Goal: Transaction & Acquisition: Purchase product/service

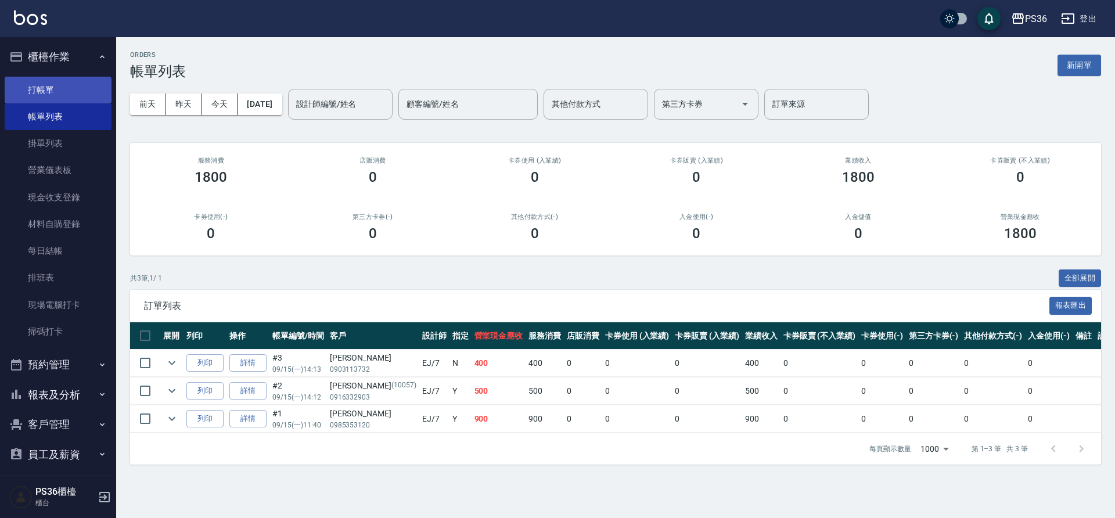
click at [77, 85] on link "打帳單" at bounding box center [58, 90] width 107 height 27
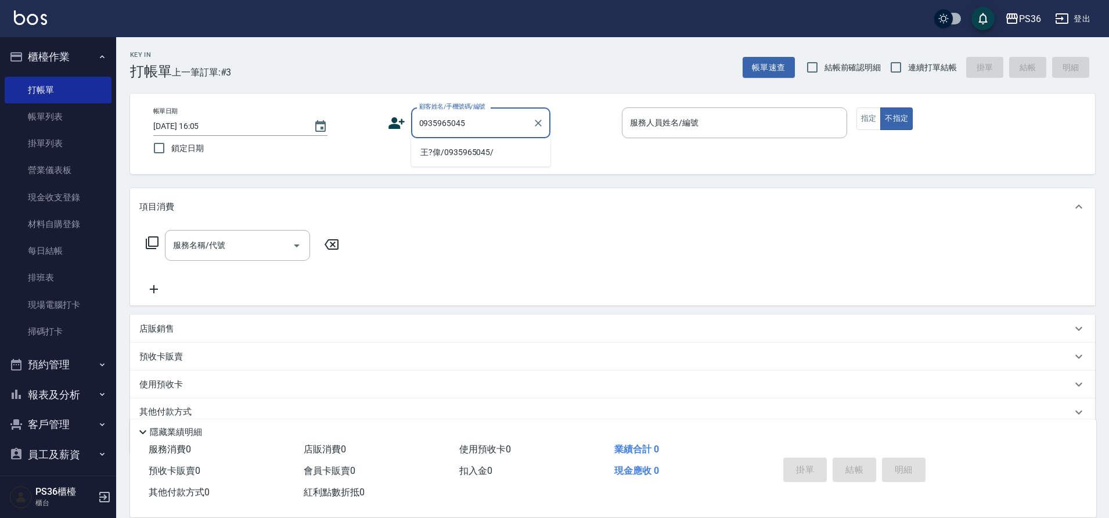
click at [437, 149] on li "王?偉/0935965045/" at bounding box center [480, 152] width 139 height 19
type input "王?偉/0935965045/"
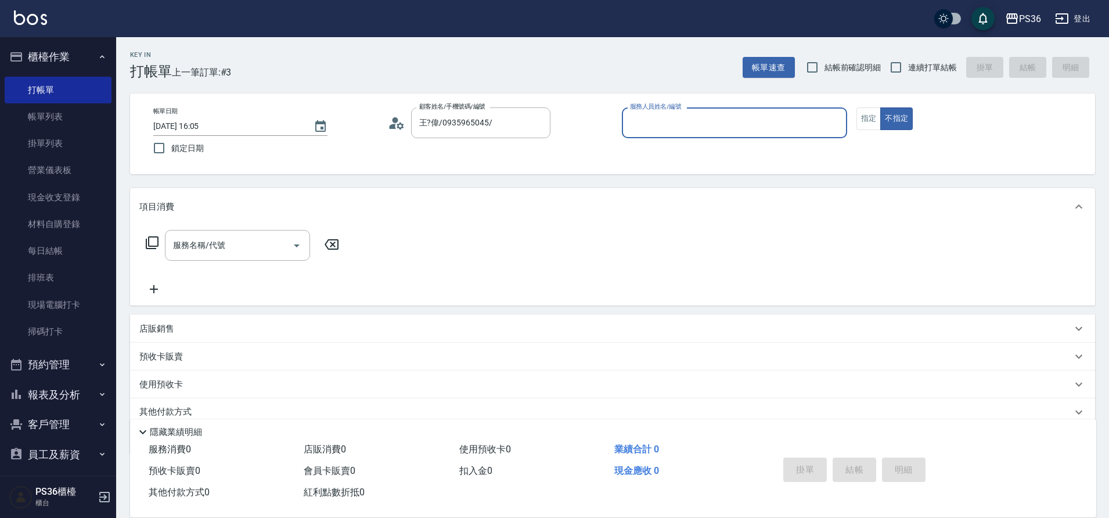
type input "EJ-7"
click at [870, 114] on button "指定" at bounding box center [869, 118] width 25 height 23
click at [197, 240] on div "服務名稱/代號 服務名稱/代號" at bounding box center [237, 245] width 145 height 31
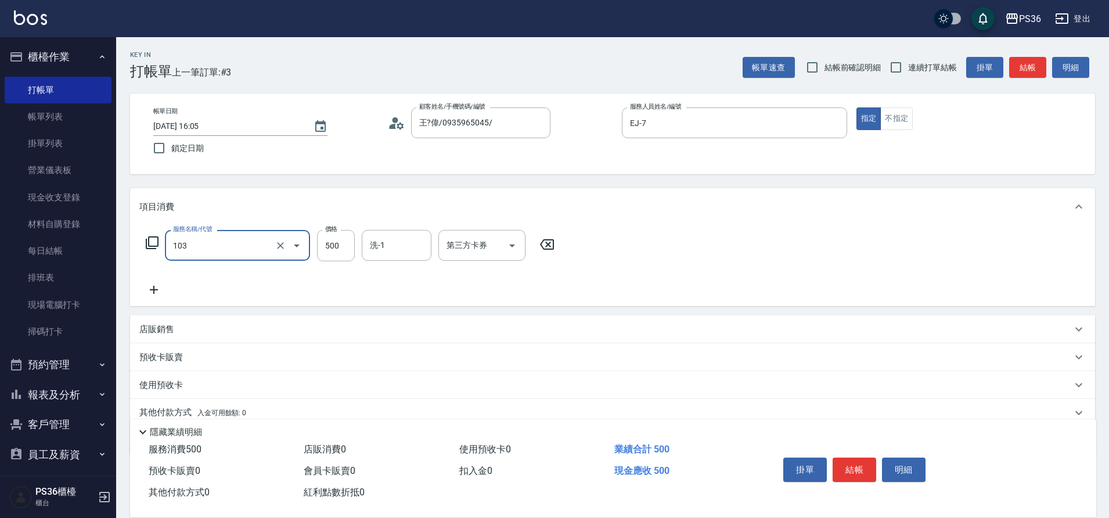
type input "B級洗剪(103)"
click at [860, 479] on div "掛單 結帳 明細" at bounding box center [855, 471] width 152 height 37
click at [851, 458] on button "結帳" at bounding box center [855, 470] width 44 height 24
